Goal: Task Accomplishment & Management: Manage account settings

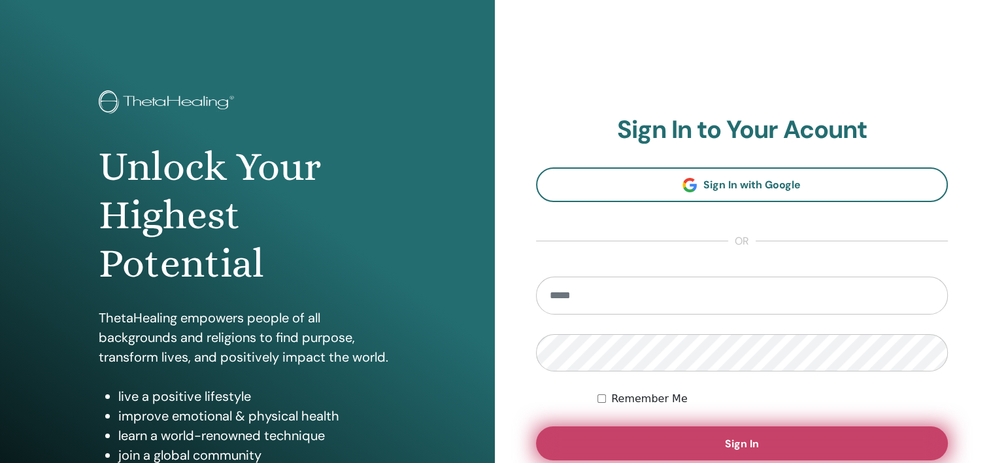
type input "**********"
click at [680, 441] on button "Sign In" at bounding box center [742, 443] width 412 height 34
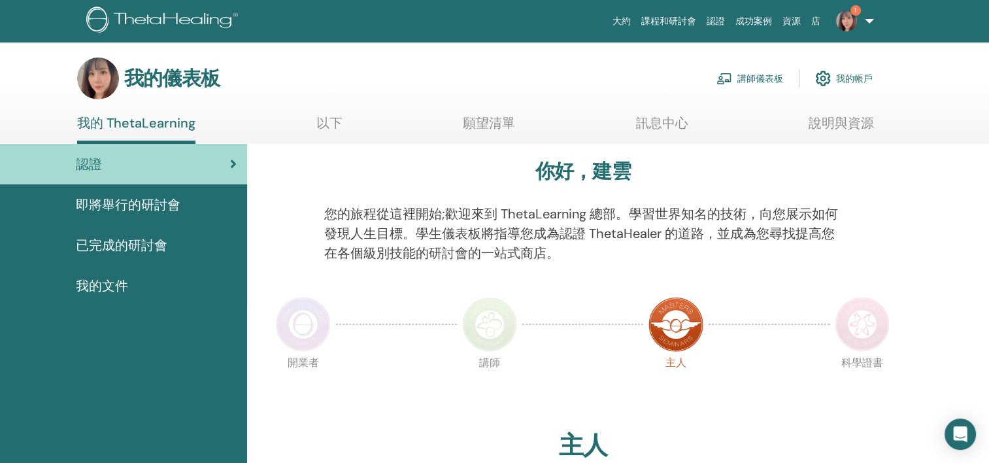
click at [745, 78] on font "講師儀表板" at bounding box center [760, 79] width 46 height 12
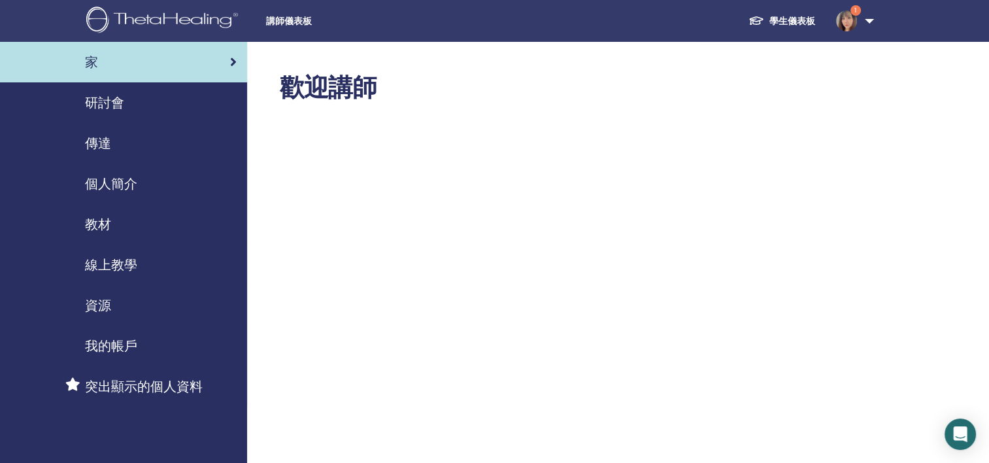
click at [174, 110] on div "研討會" at bounding box center [123, 103] width 226 height 20
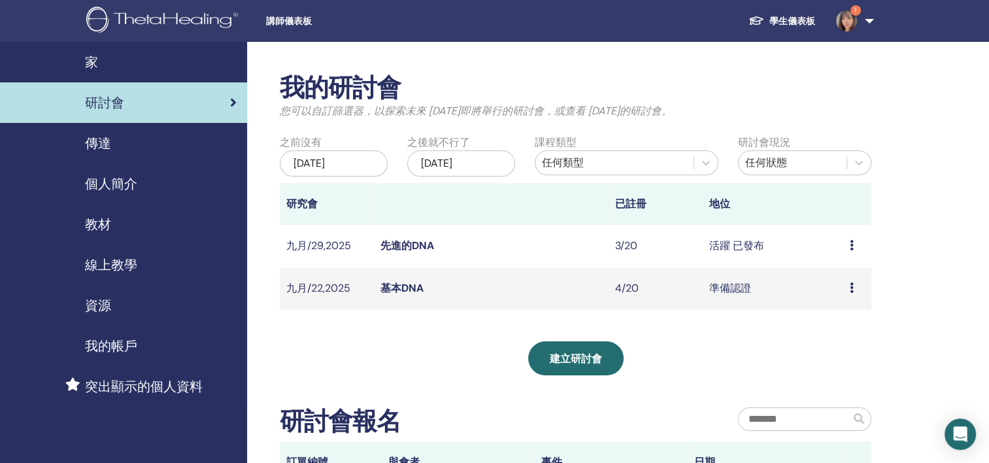
click at [400, 252] on link "先進的DNA" at bounding box center [407, 245] width 54 height 14
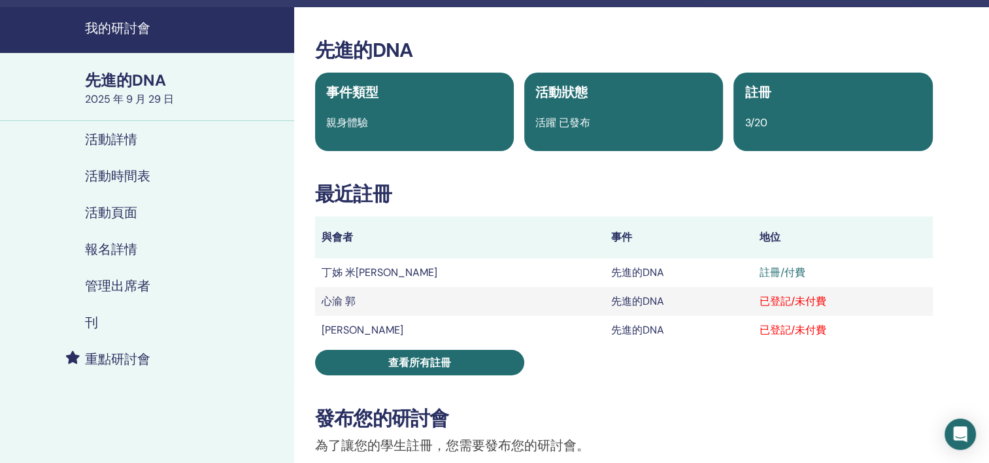
scroll to position [65, 0]
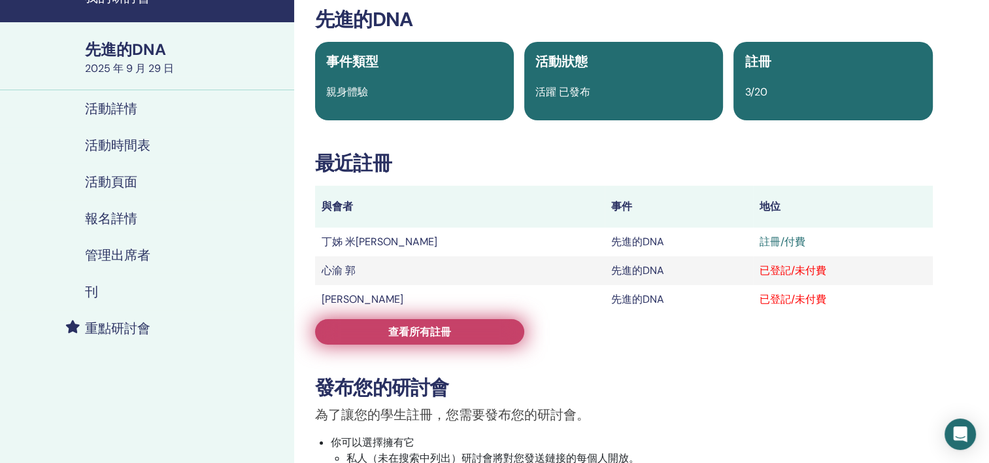
click at [463, 333] on link "查看所有註冊" at bounding box center [419, 331] width 209 height 25
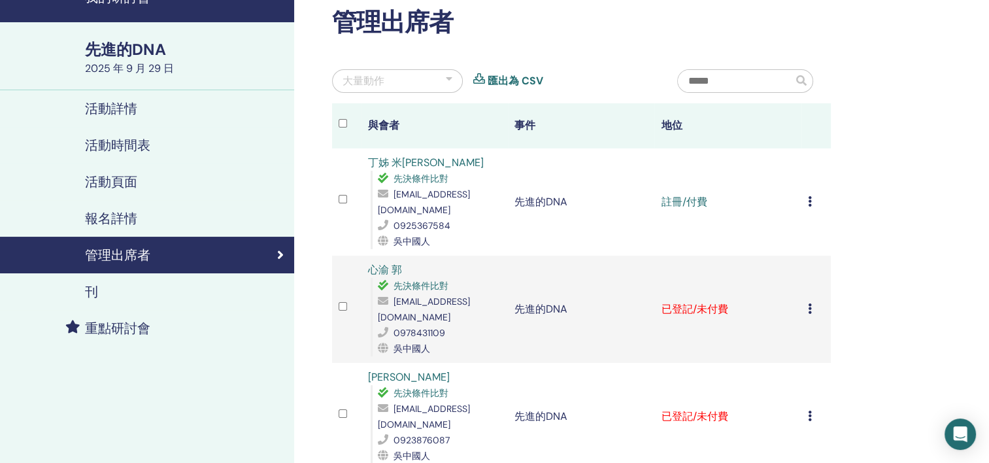
click at [808, 303] on icon at bounding box center [810, 308] width 4 height 10
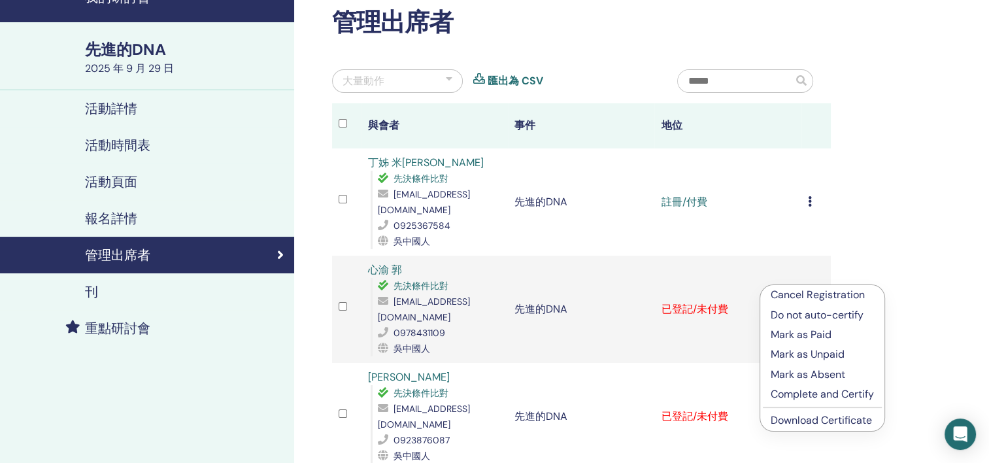
click at [800, 312] on p "Do not auto-certify" at bounding box center [821, 315] width 103 height 16
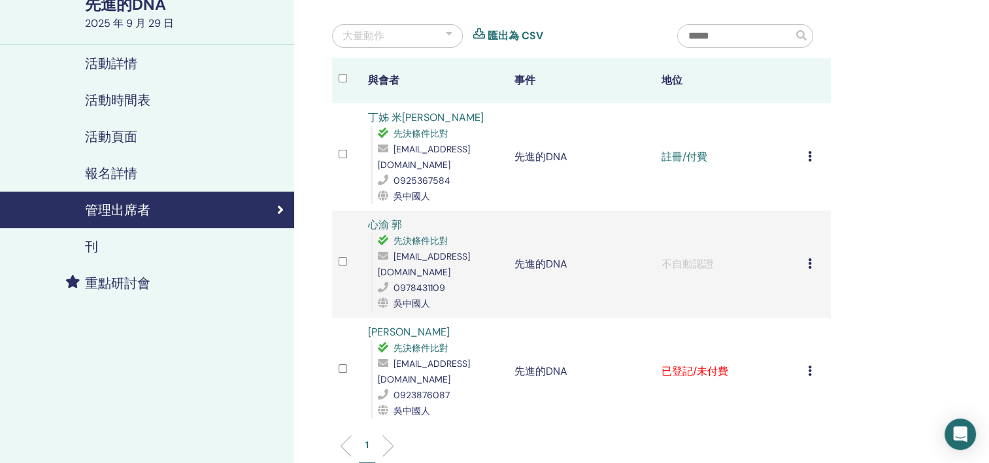
scroll to position [131, 0]
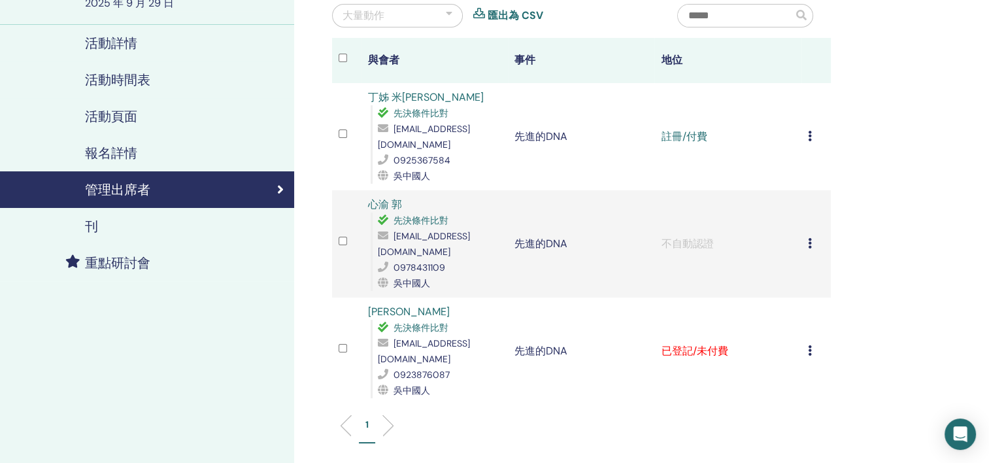
click at [806, 308] on td "Cancel Registration Do not auto-certify Mark as Paid Mark as Unpaid Mark as Abs…" at bounding box center [815, 350] width 29 height 107
click at [810, 345] on icon at bounding box center [810, 350] width 4 height 10
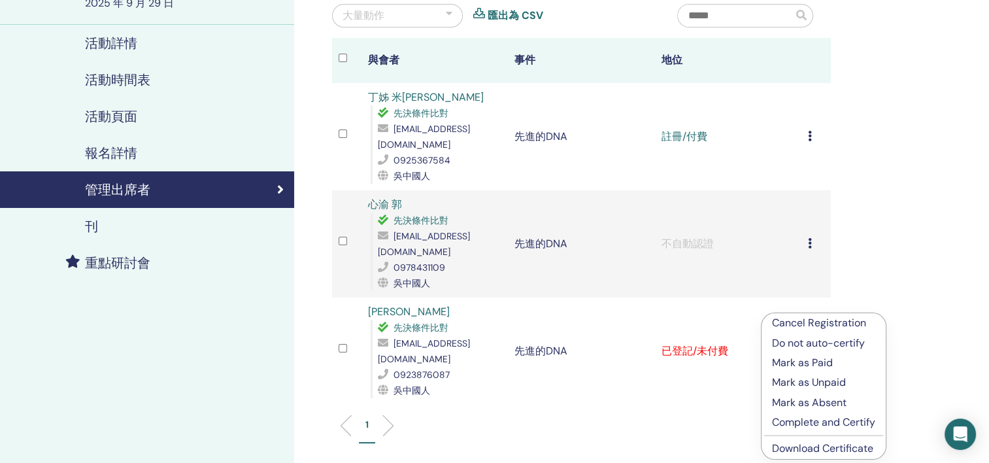
click at [808, 343] on p "Do not auto-certify" at bounding box center [823, 343] width 103 height 16
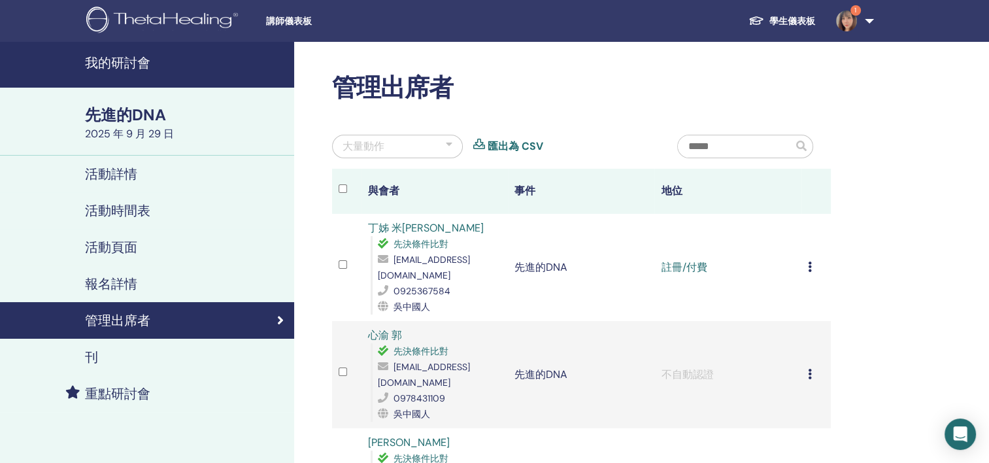
click at [810, 261] on icon at bounding box center [810, 266] width 4 height 10
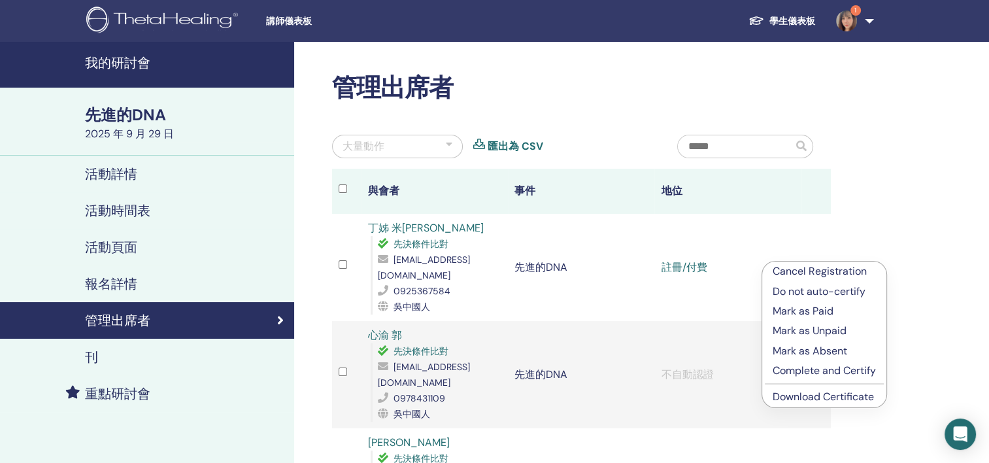
click at [806, 293] on p "Do not auto-certify" at bounding box center [823, 292] width 103 height 16
